Goal: Information Seeking & Learning: Learn about a topic

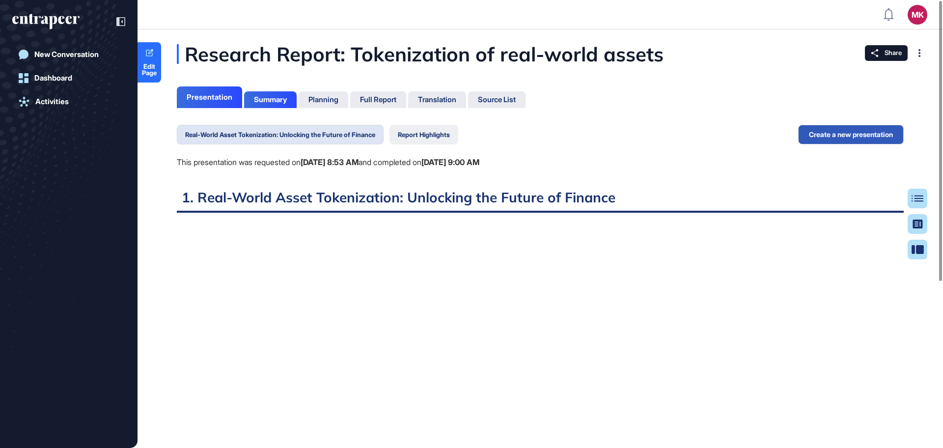
click at [427, 132] on button "Report Highlights" at bounding box center [423, 135] width 69 height 20
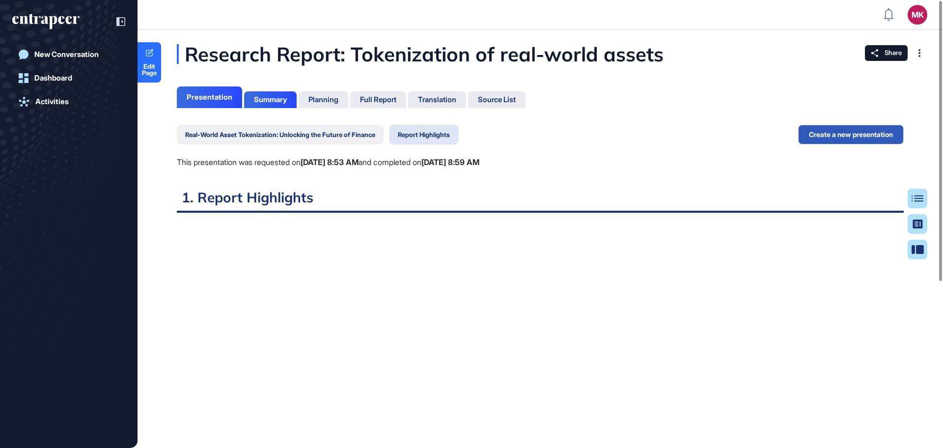
click at [360, 132] on button "Real-World Asset Tokenization: Unlocking the Future of Finance" at bounding box center [280, 135] width 207 height 20
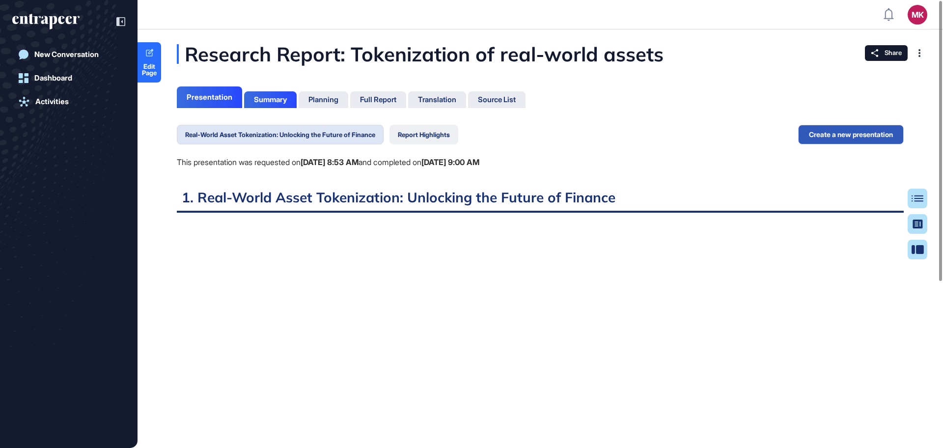
click at [430, 140] on button "Report Highlights" at bounding box center [423, 135] width 69 height 20
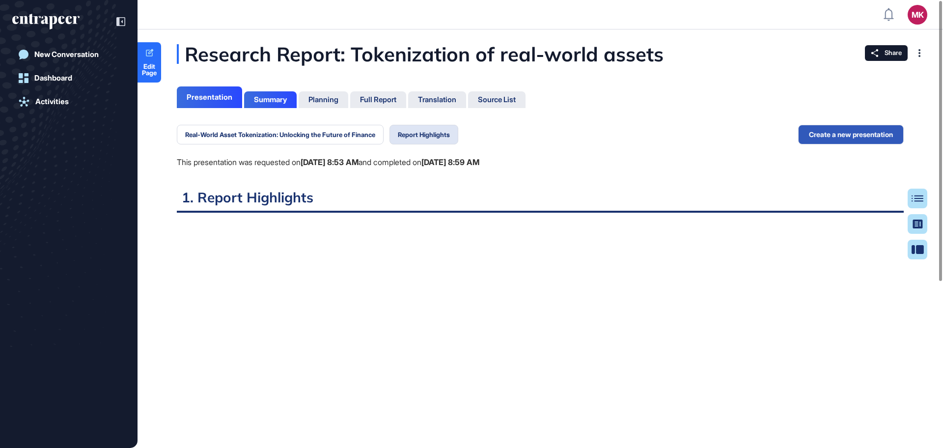
click at [41, 329] on div "New Conversation Dashboard Activities" at bounding box center [68, 234] width 113 height 379
click at [326, 130] on button "Real-World Asset Tokenization: Unlocking the Future of Finance" at bounding box center [280, 135] width 207 height 20
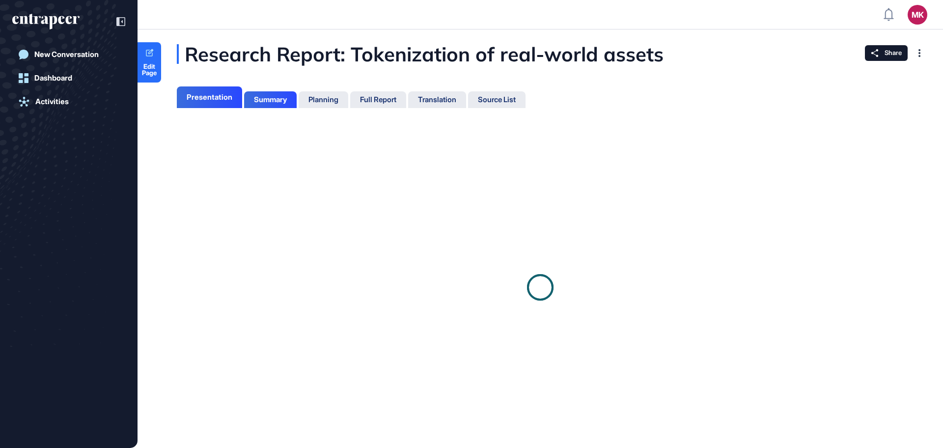
scroll to position [4, 0]
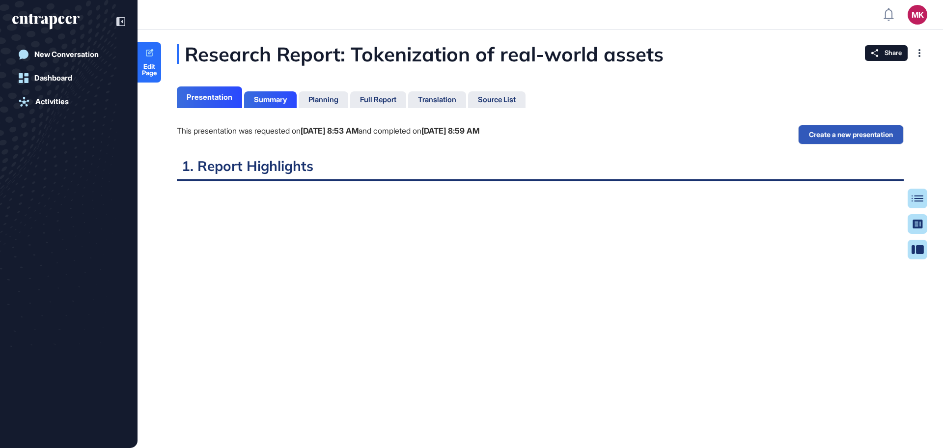
scroll to position [4, 0]
